Goal: Task Accomplishment & Management: Complete application form

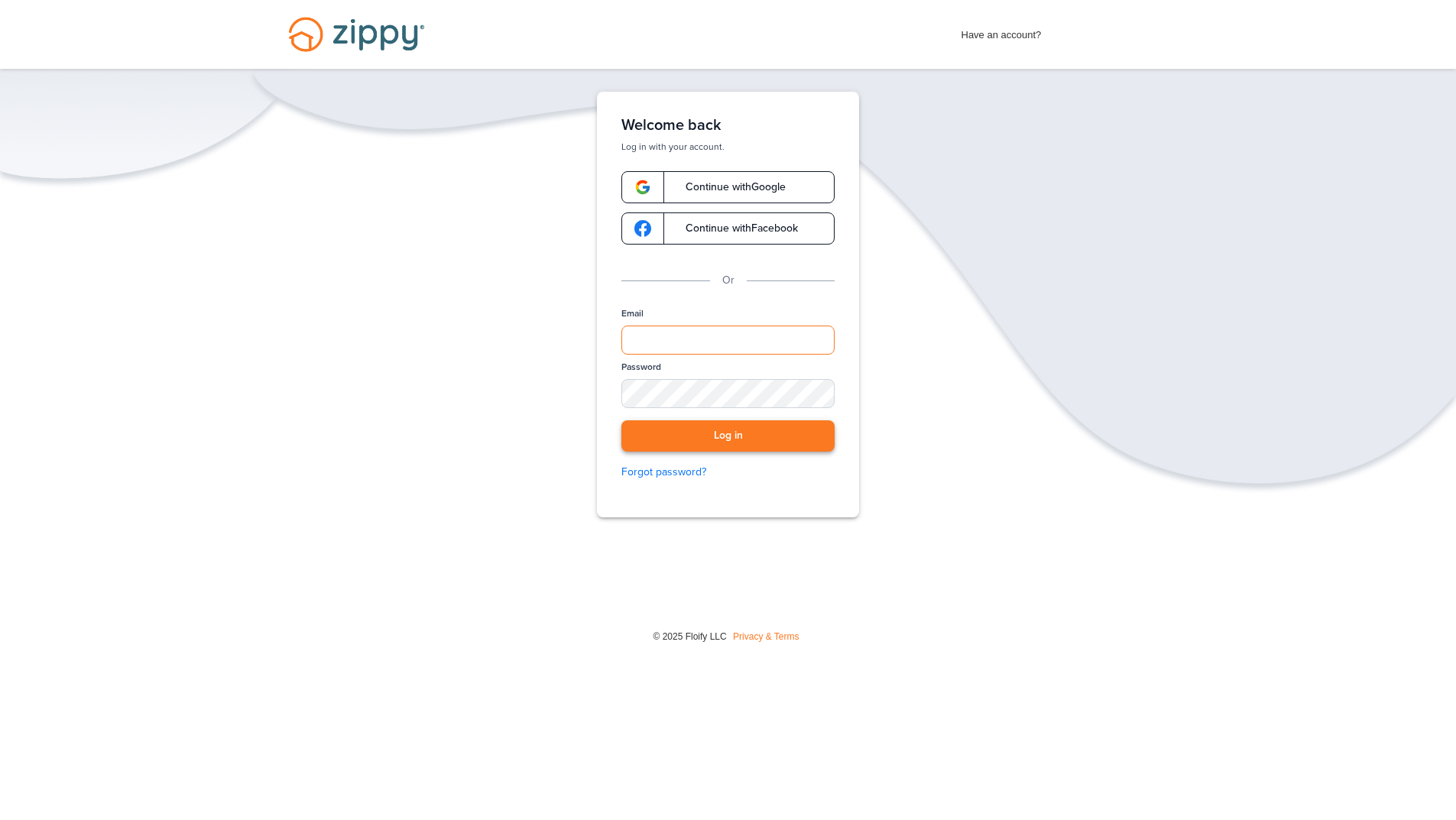
type input "**********"
click at [677, 440] on button "Log in" at bounding box center [728, 436] width 213 height 31
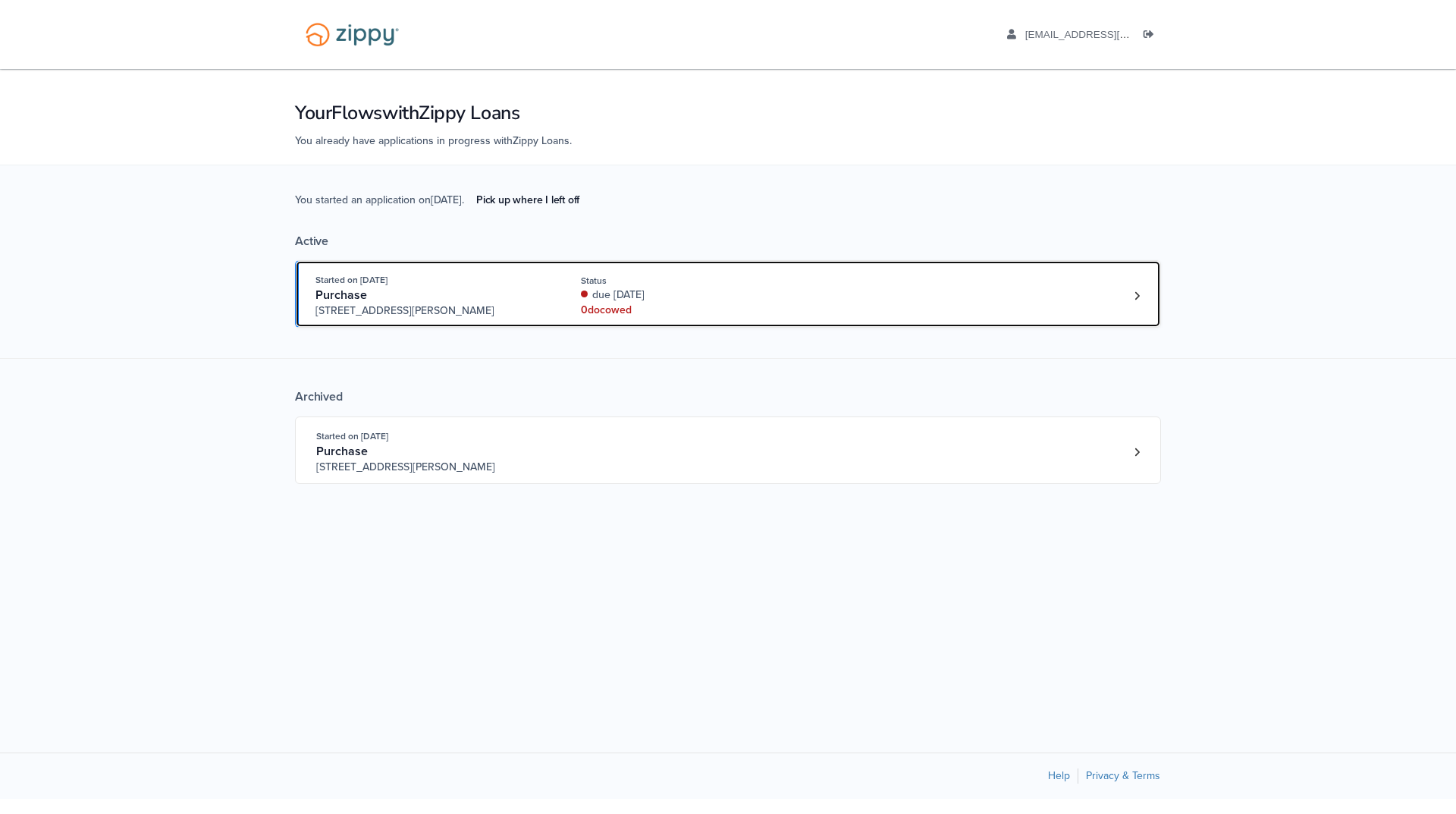
click at [501, 292] on div "Purchase" at bounding box center [431, 295] width 232 height 16
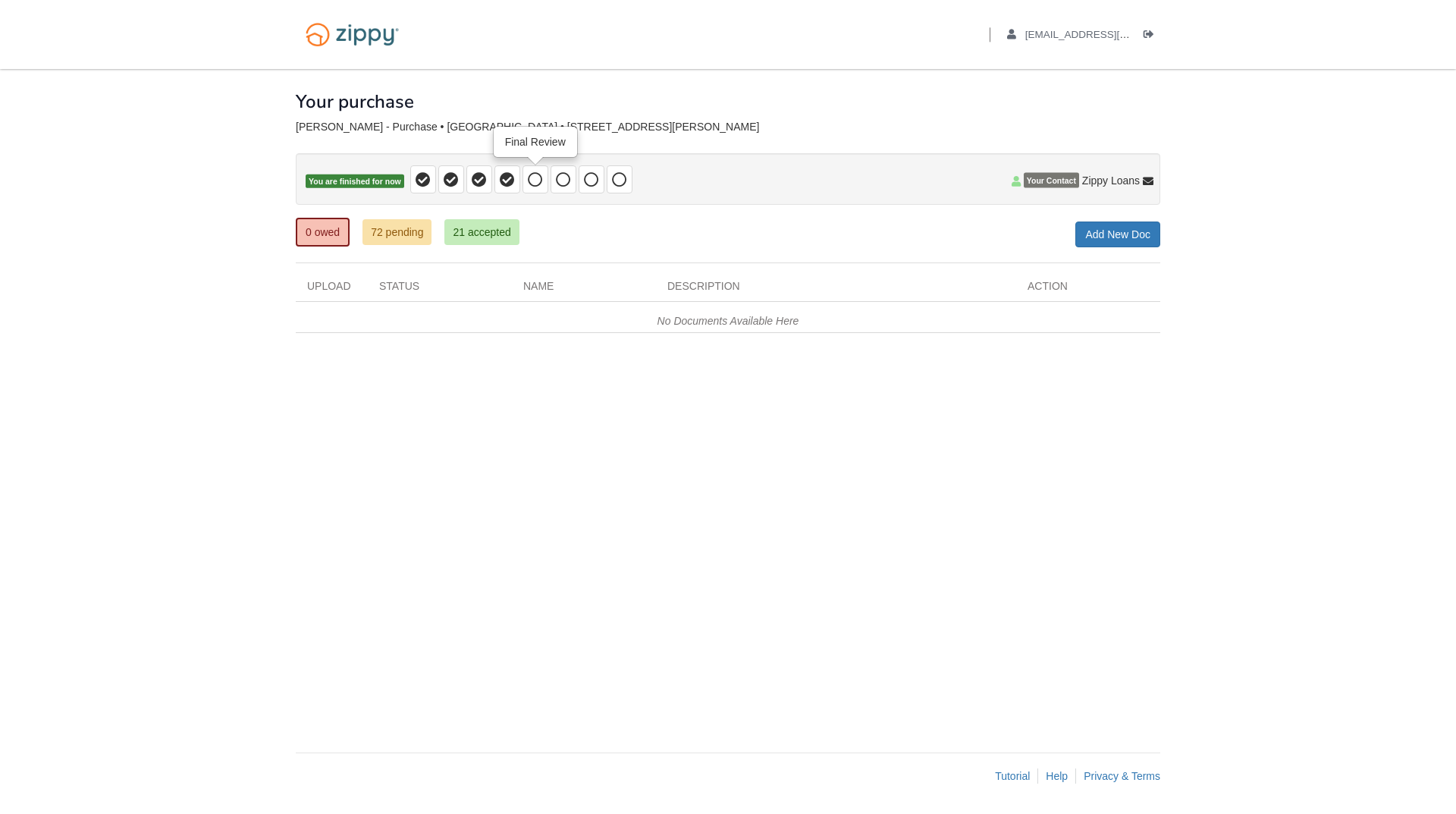
click at [545, 183] on span at bounding box center [536, 179] width 26 height 28
click at [560, 183] on icon at bounding box center [563, 180] width 15 height 16
click at [586, 183] on icon at bounding box center [592, 180] width 15 height 16
click at [623, 179] on icon at bounding box center [620, 180] width 15 height 16
